Goal: Task Accomplishment & Management: Use online tool/utility

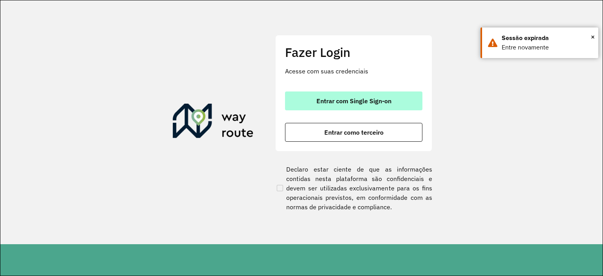
click at [385, 104] on span "Entrar com Single Sign-on" at bounding box center [353, 101] width 75 height 6
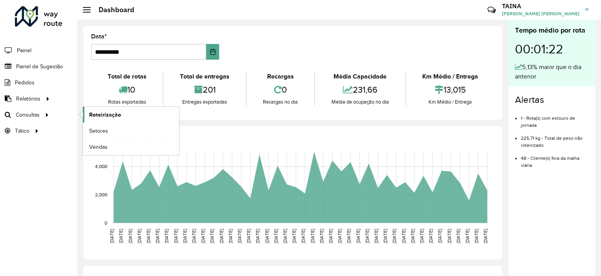
click at [112, 113] on span "Roteirização" at bounding box center [105, 115] width 32 height 8
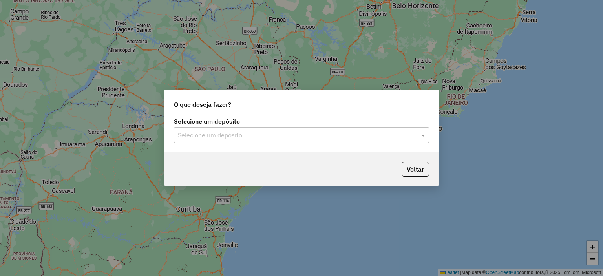
click at [240, 141] on div "Selecione um depósito Selecione um depósito" at bounding box center [302, 133] width 274 height 37
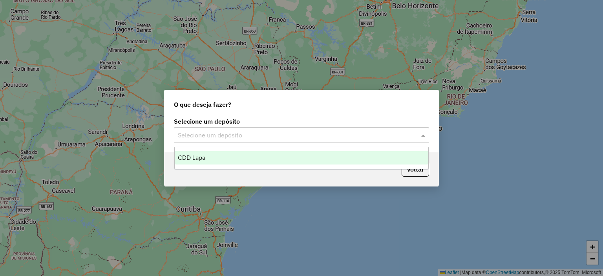
click at [242, 137] on input "text" at bounding box center [294, 135] width 232 height 9
click at [234, 158] on div "CDD Lapa" at bounding box center [302, 157] width 254 height 13
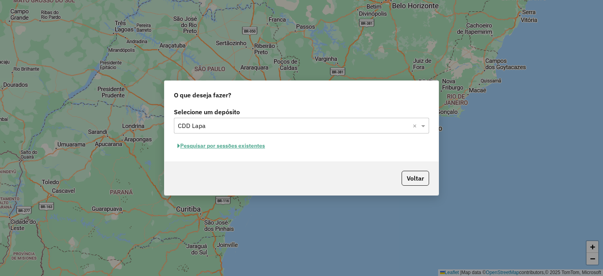
click at [251, 148] on button "Pesquisar por sessões existentes" at bounding box center [221, 146] width 95 height 12
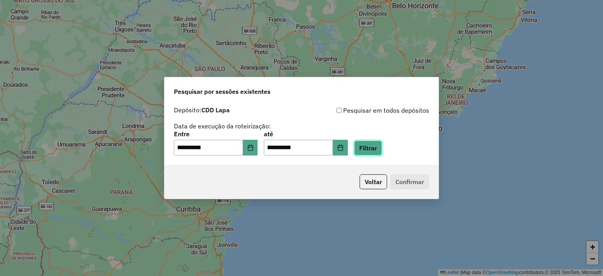
click at [375, 146] on button "Filtrar" at bounding box center [368, 148] width 28 height 15
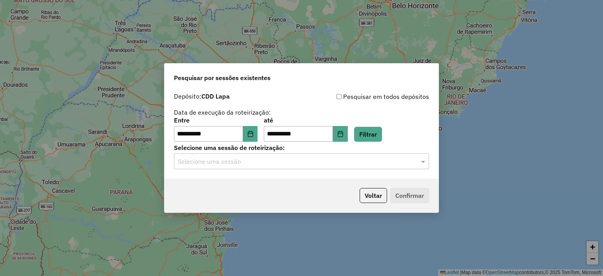
click at [282, 170] on div "**********" at bounding box center [302, 134] width 274 height 90
click at [224, 159] on input "text" at bounding box center [294, 161] width 232 height 9
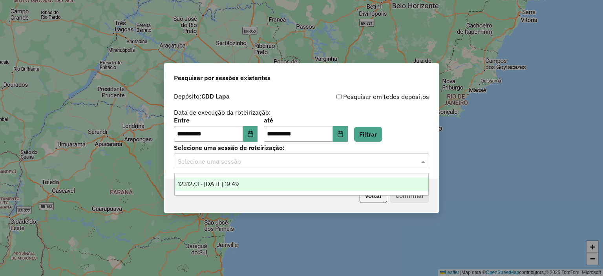
click at [210, 185] on span "1231273 - 19/08/2025 19:49" at bounding box center [208, 184] width 61 height 7
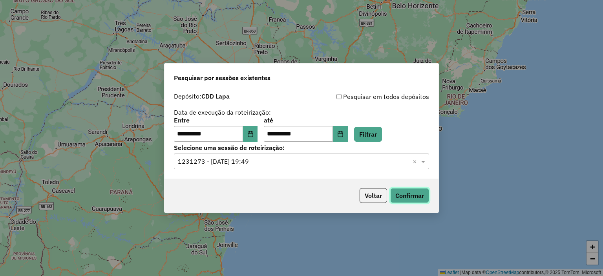
click at [409, 198] on button "Confirmar" at bounding box center [409, 195] width 39 height 15
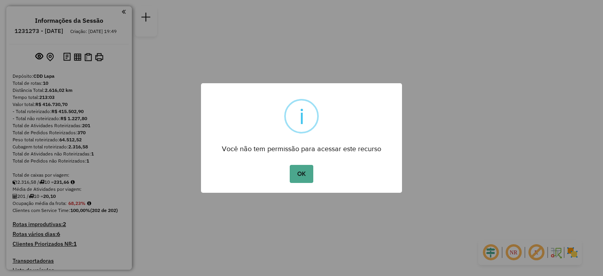
click at [300, 183] on div "OK No Cancel" at bounding box center [301, 174] width 201 height 22
click at [303, 176] on button "OK" at bounding box center [301, 174] width 23 height 18
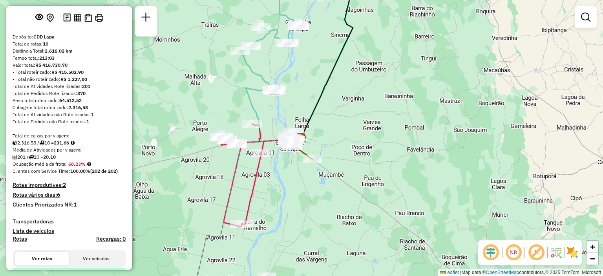
scroll to position [157, 0]
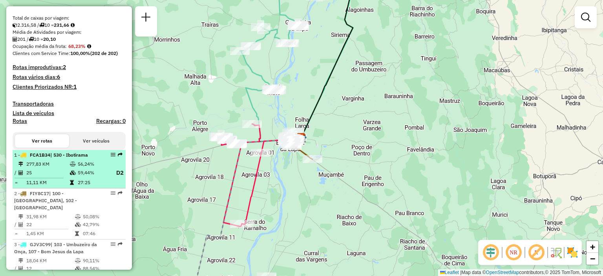
click at [71, 166] on icon at bounding box center [73, 164] width 6 height 5
select select "**********"
